Goal: Task Accomplishment & Management: Manage account settings

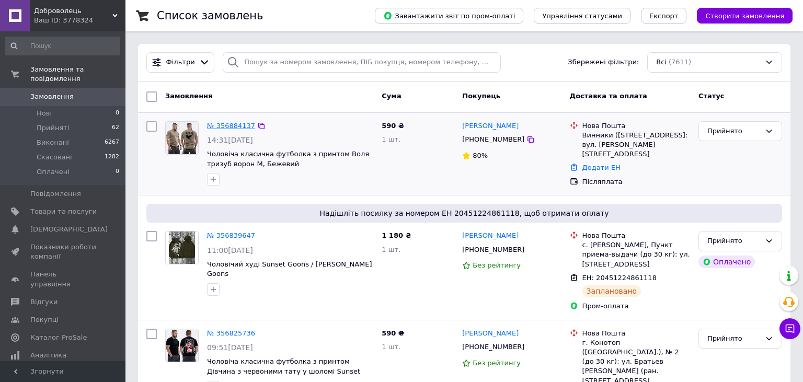
click at [224, 125] on link "№ 356884137" at bounding box center [231, 126] width 48 height 8
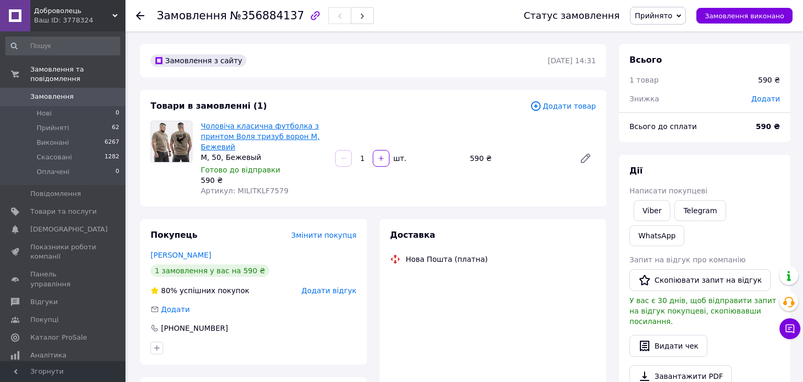
click at [235, 134] on link "Чоловіча класична футболка з принтом Воля тризуб ворон M, Бежевий" at bounding box center [260, 136] width 119 height 29
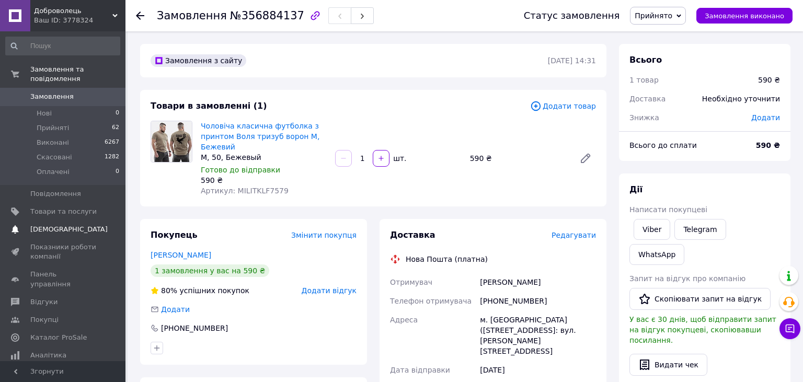
click at [53, 221] on link "Сповіщення 0 0" at bounding box center [62, 230] width 125 height 18
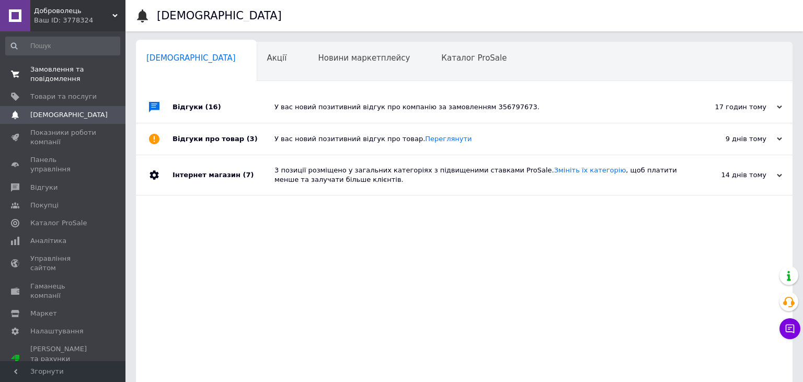
click at [67, 75] on span "Замовлення та повідомлення" at bounding box center [63, 74] width 66 height 19
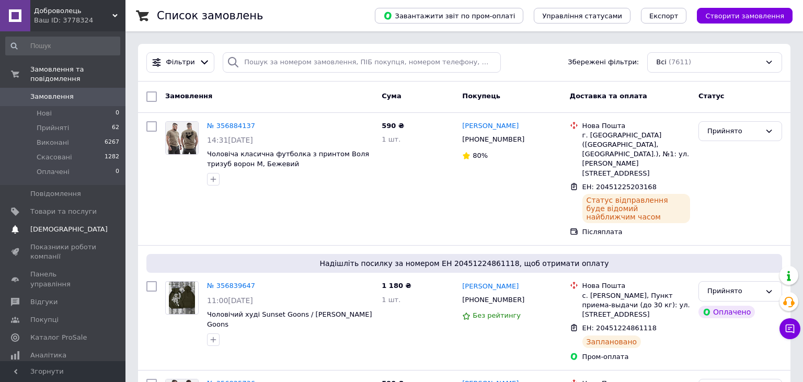
click at [68, 225] on span "[DEMOGRAPHIC_DATA]" at bounding box center [68, 229] width 77 height 9
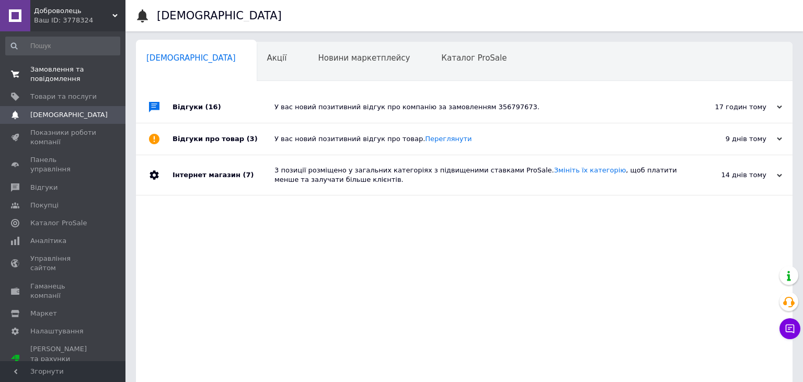
click at [81, 79] on span "Замовлення та повідомлення" at bounding box center [63, 74] width 66 height 19
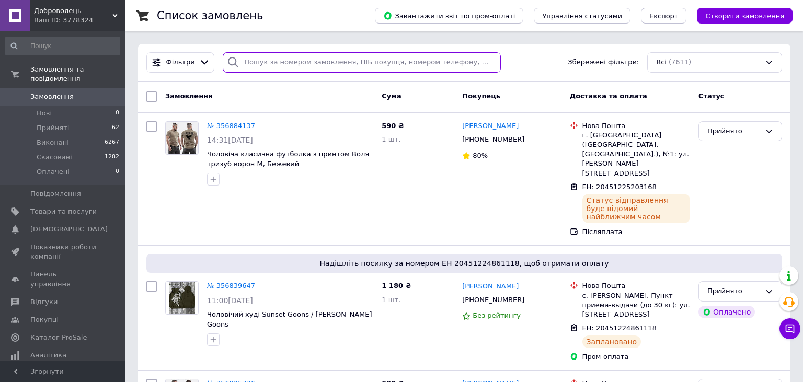
click at [305, 60] on input "search" at bounding box center [362, 62] width 278 height 20
paste input "356512503"
type input "356512503"
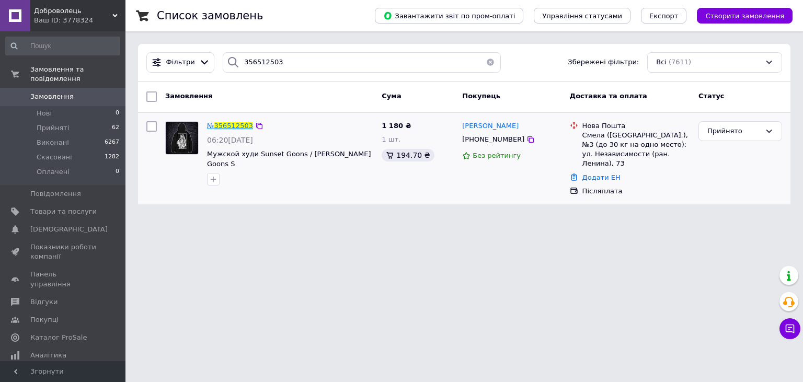
click at [233, 123] on span "356512503" at bounding box center [233, 126] width 39 height 8
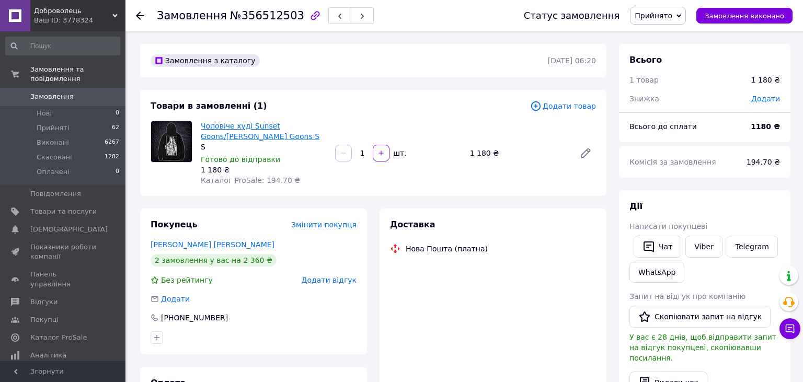
click at [244, 136] on link "Чоловіче худі Sunset Goons/толстовка Sunset Goons S" at bounding box center [260, 131] width 119 height 19
